Goal: Check status: Check status

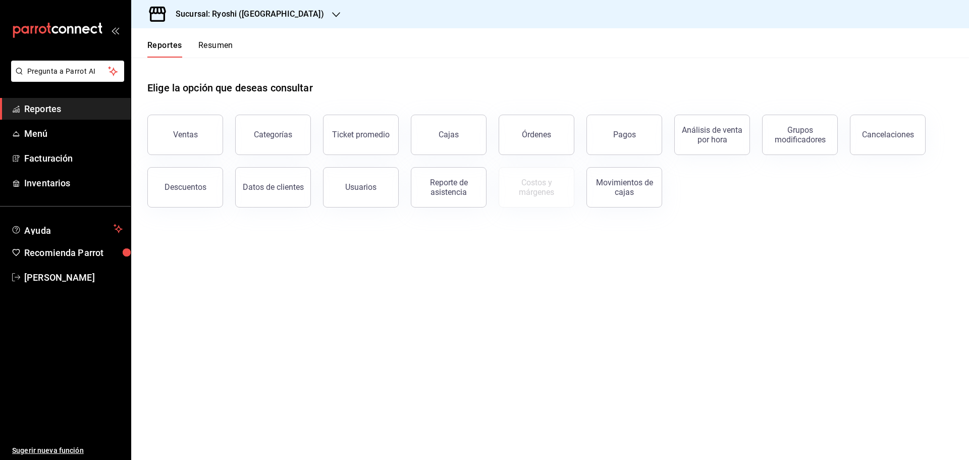
click at [332, 9] on div at bounding box center [336, 14] width 8 height 11
click at [171, 64] on span "Mochomos ([GEOGRAPHIC_DATA])" at bounding box center [195, 66] width 112 height 11
click at [629, 137] on div "Pagos" at bounding box center [624, 135] width 23 height 10
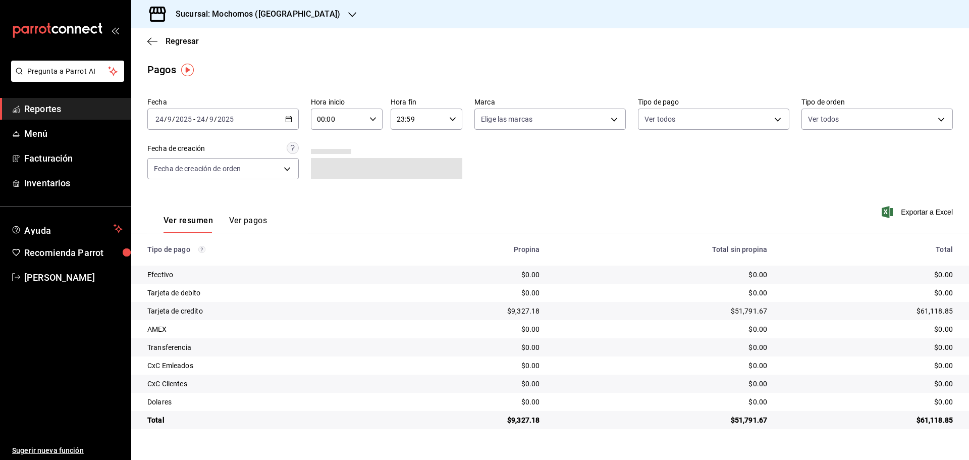
click at [371, 117] on icon "button" at bounding box center [372, 119] width 7 height 7
click at [328, 163] on span "05" at bounding box center [329, 165] width 20 height 8
type input "05:00"
click at [453, 117] on div at bounding box center [484, 230] width 969 height 460
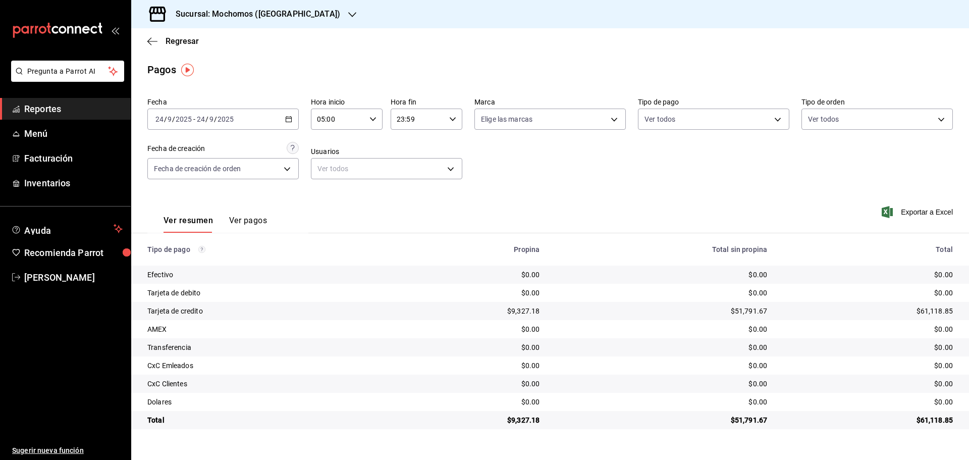
click at [452, 117] on icon "button" at bounding box center [452, 119] width 7 height 7
click at [504, 158] on div at bounding box center [484, 230] width 969 height 460
click at [155, 37] on icon "button" at bounding box center [152, 41] width 10 height 9
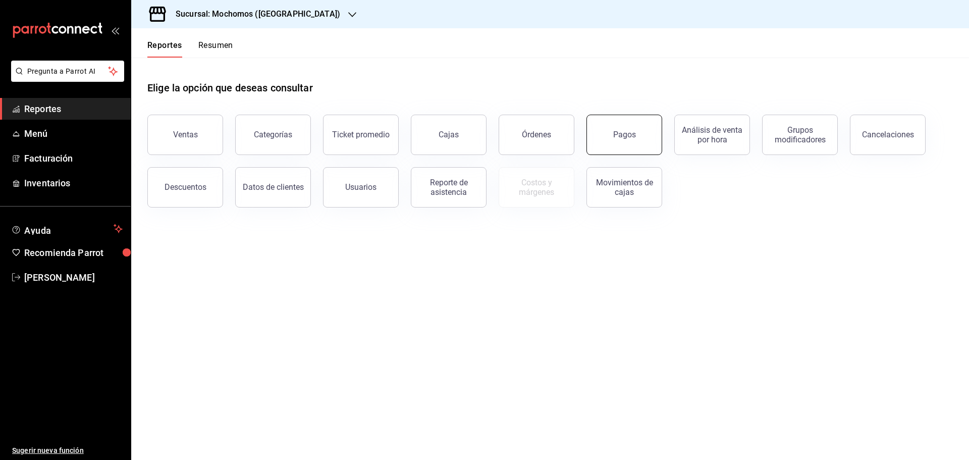
click at [628, 136] on div "Pagos" at bounding box center [624, 135] width 23 height 10
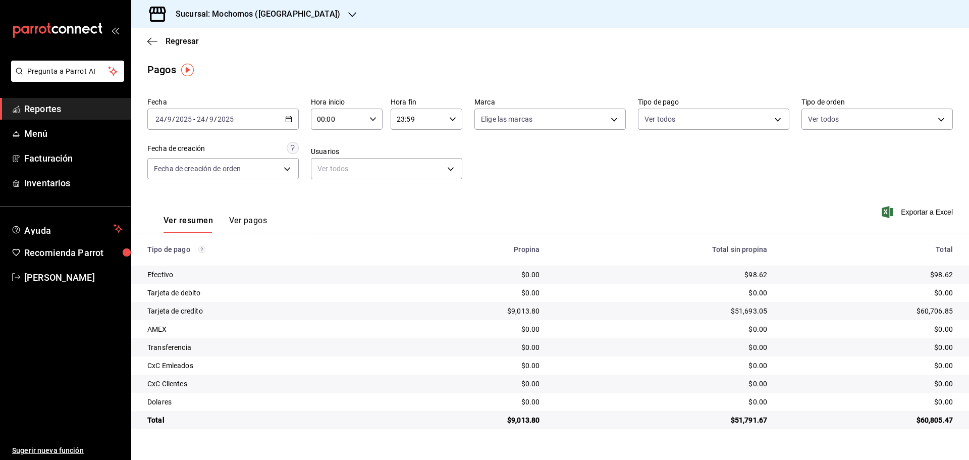
click at [348, 10] on div at bounding box center [352, 14] width 8 height 11
click at [181, 43] on span "Ryoshi ([GEOGRAPHIC_DATA])" at bounding box center [187, 43] width 97 height 11
click at [149, 39] on icon "button" at bounding box center [152, 41] width 10 height 9
